Goal: Information Seeking & Learning: Learn about a topic

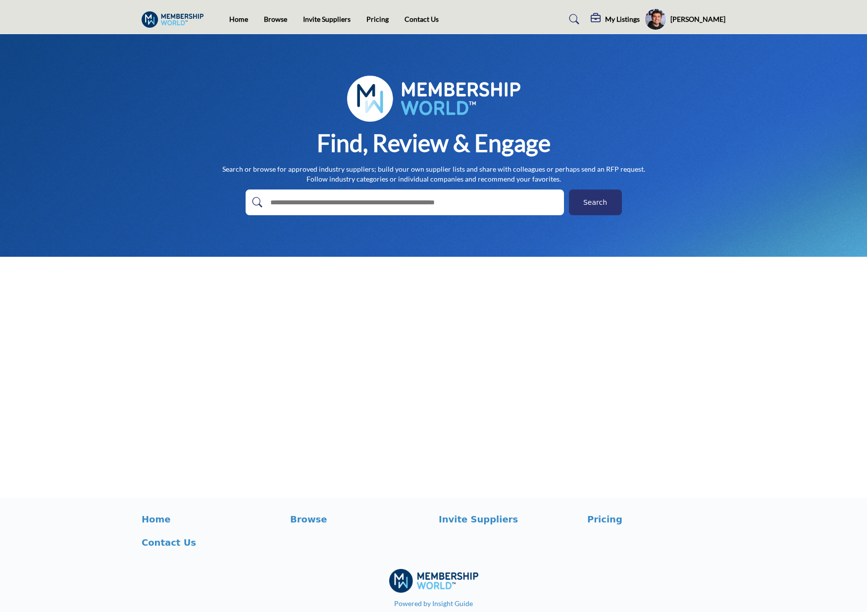
click at [711, 15] on div "Francisco Opazo Password & Security My Profile IntrestCatagoriesHeading My List…" at bounding box center [684, 19] width 81 height 22
click at [711, 15] on h5 "[PERSON_NAME]" at bounding box center [697, 19] width 55 height 10
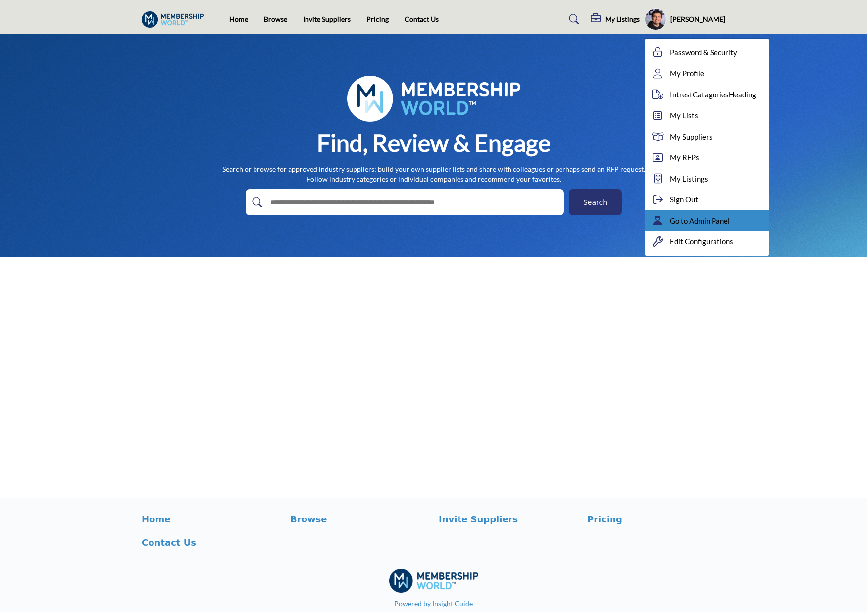
click at [727, 221] on span "Go to Admin Panel" at bounding box center [700, 220] width 60 height 11
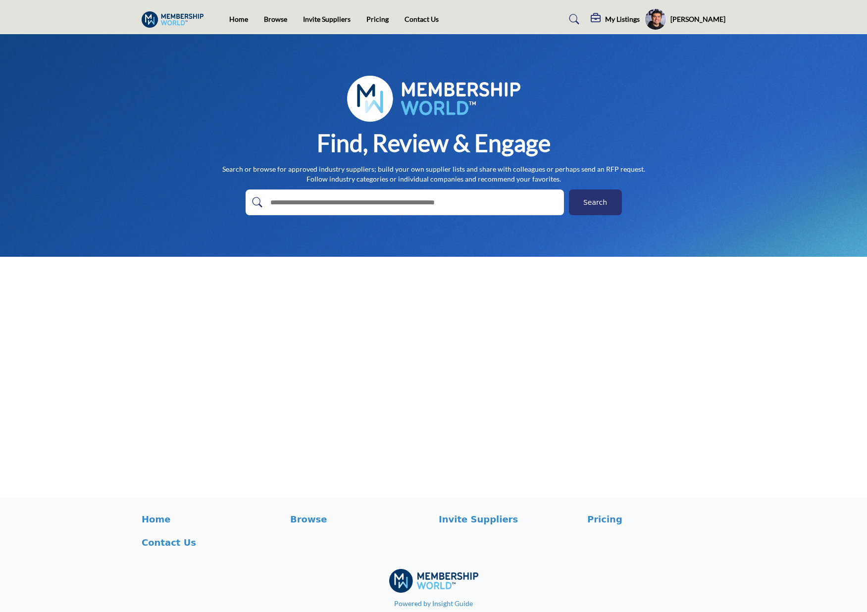
click at [433, 199] on input "text" at bounding box center [383, 202] width 236 height 15
type input "******"
click at [569, 190] on button "Search" at bounding box center [595, 203] width 53 height 26
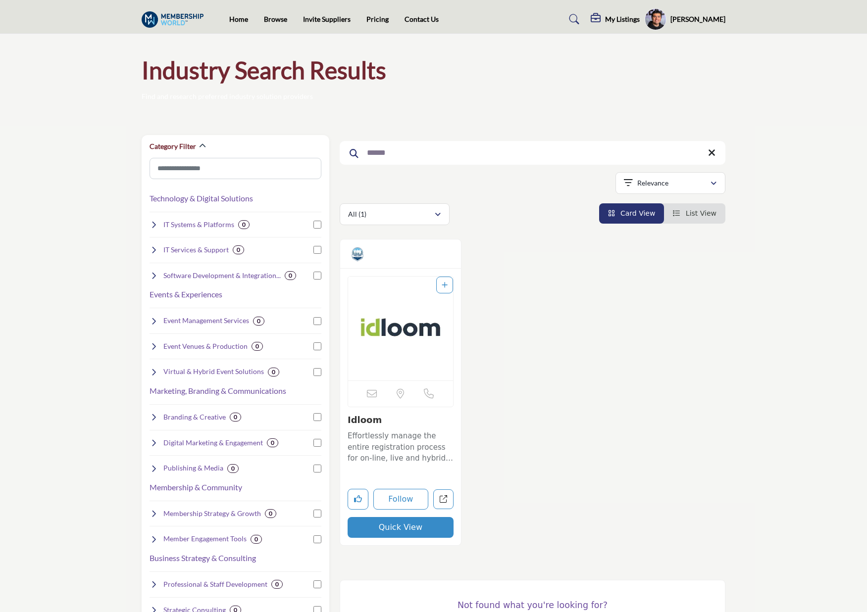
click at [404, 322] on img "Open Listing in new tab" at bounding box center [400, 329] width 105 height 104
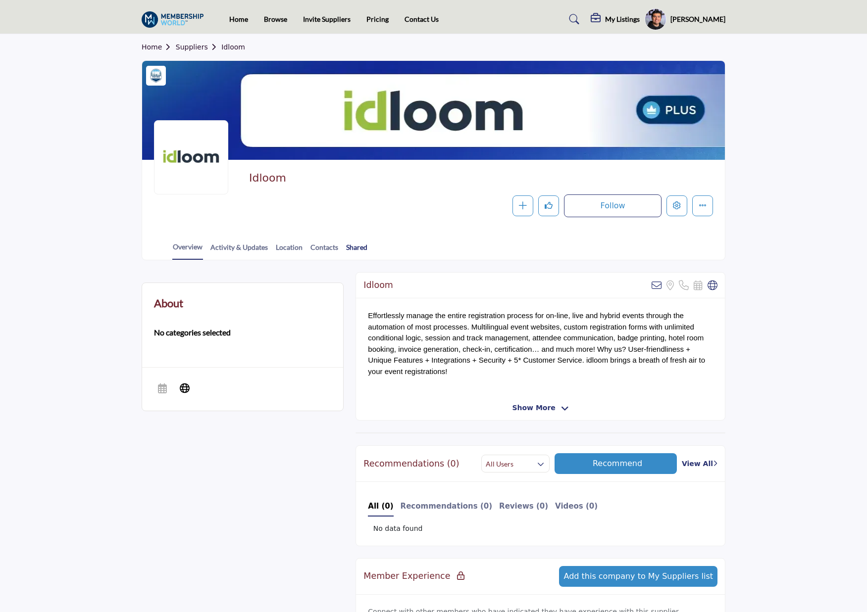
click at [352, 252] on link "Shared" at bounding box center [356, 250] width 22 height 17
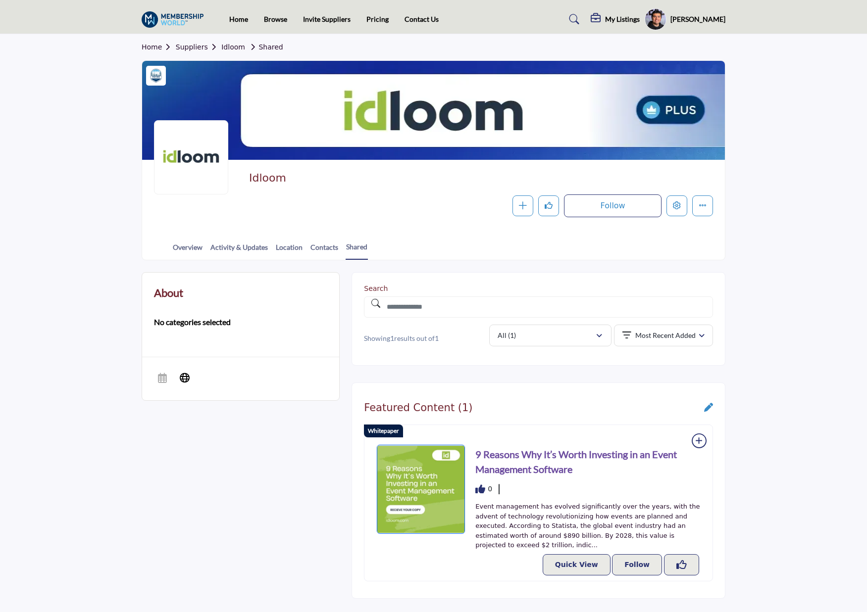
click at [808, 113] on section "Home Suppliers Idloom Shared Idloom Follow Following Message Recommend Add to M…" at bounding box center [433, 147] width 867 height 226
drag, startPoint x: 790, startPoint y: 126, endPoint x: 837, endPoint y: 117, distance: 48.3
click at [795, 124] on section "Home Suppliers Idloom Shared Idloom Follow Following Message Recommend Add to M…" at bounding box center [433, 147] width 867 height 226
click at [797, 137] on section "Home Suppliers Idloom Shared Idloom Follow Following Message Recommend Add to M…" at bounding box center [433, 147] width 867 height 226
click at [206, 325] on b "No categories selected" at bounding box center [192, 322] width 77 height 12
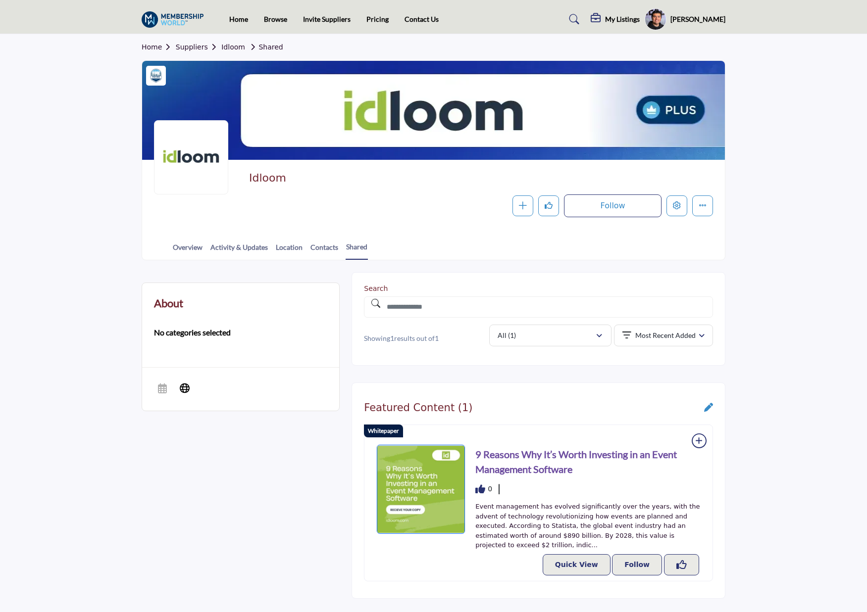
click at [757, 98] on section "Home Suppliers Idloom Shared Idloom Follow Following Message Recommend Add to M…" at bounding box center [433, 147] width 867 height 226
click at [701, 28] on div "Francisco Opazo Password & Security My Profile IntrestCatagoriesHeading My List…" at bounding box center [684, 19] width 81 height 22
click at [698, 19] on h5 "[PERSON_NAME]" at bounding box center [697, 19] width 55 height 10
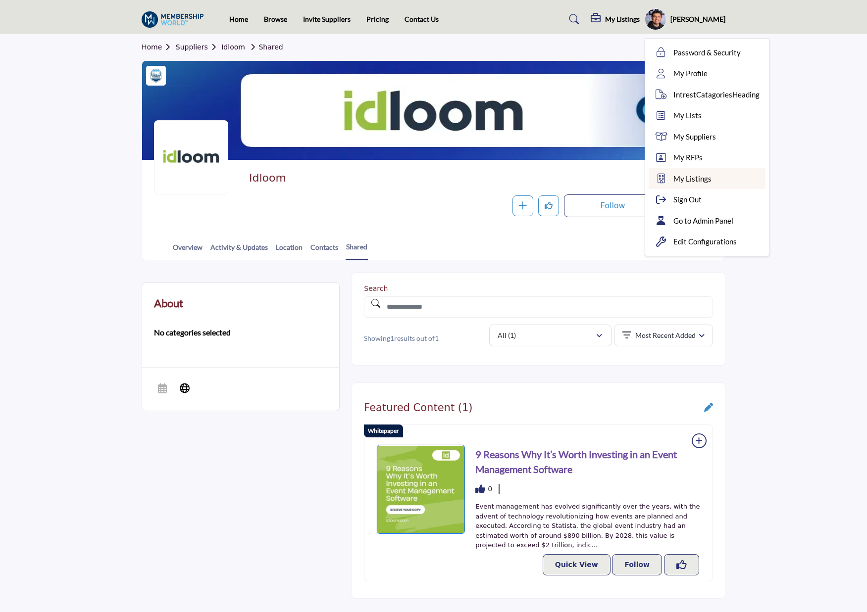
click at [700, 182] on span "My Listings" at bounding box center [692, 178] width 38 height 11
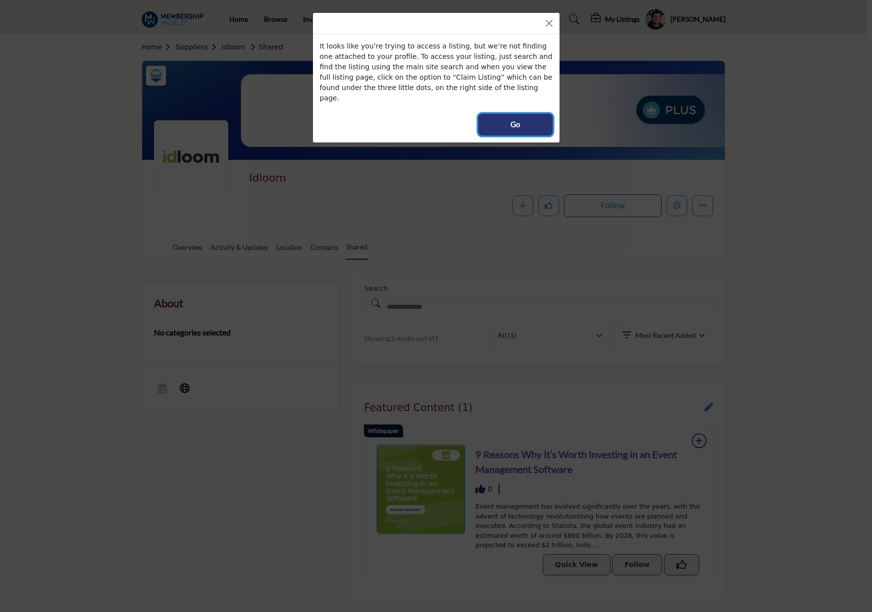
click at [508, 120] on button "Go" at bounding box center [515, 125] width 74 height 22
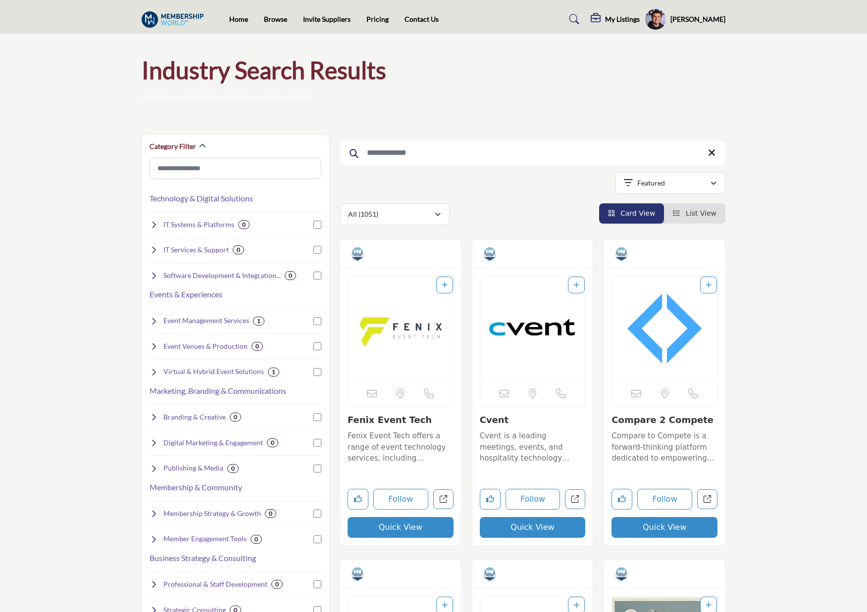
click at [700, 20] on h5 "[PERSON_NAME]" at bounding box center [697, 19] width 55 height 10
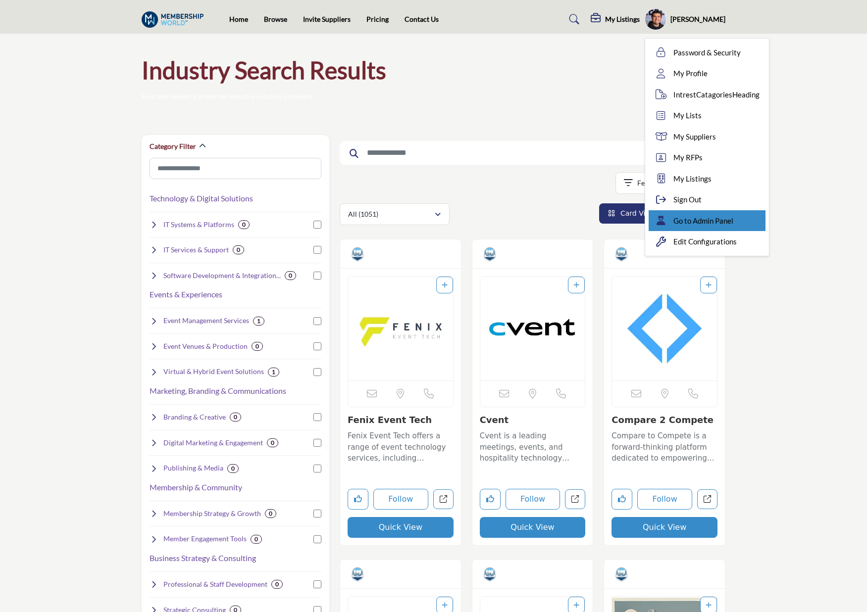
click at [729, 216] on span "Go to Admin Panel" at bounding box center [703, 220] width 60 height 11
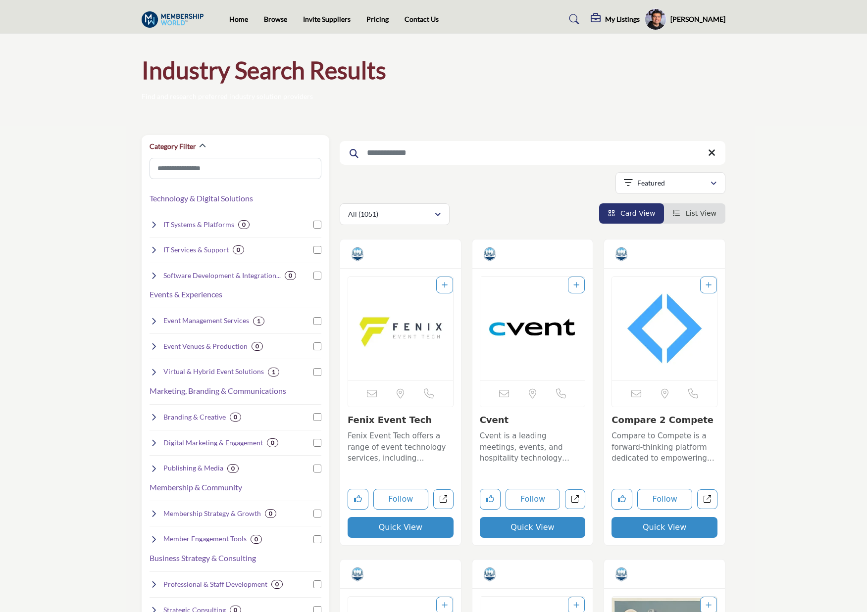
click at [705, 15] on h5 "[PERSON_NAME]" at bounding box center [697, 19] width 55 height 10
